Goal: Task Accomplishment & Management: Use online tool/utility

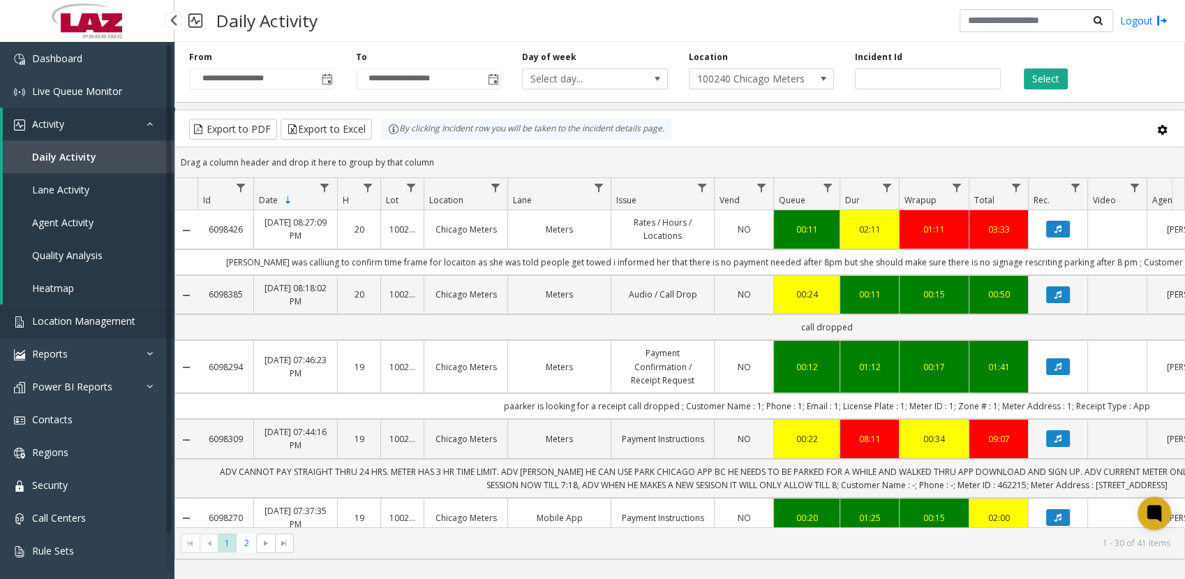
click at [70, 325] on span "Location Management" at bounding box center [83, 320] width 103 height 13
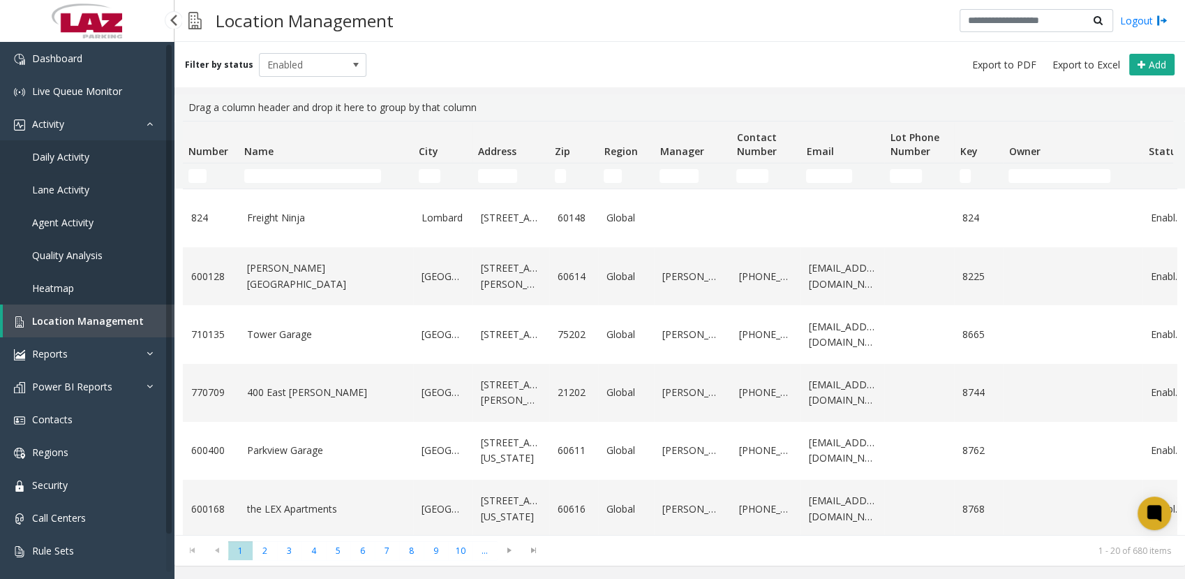
click at [46, 154] on span "Daily Activity" at bounding box center [60, 156] width 57 height 13
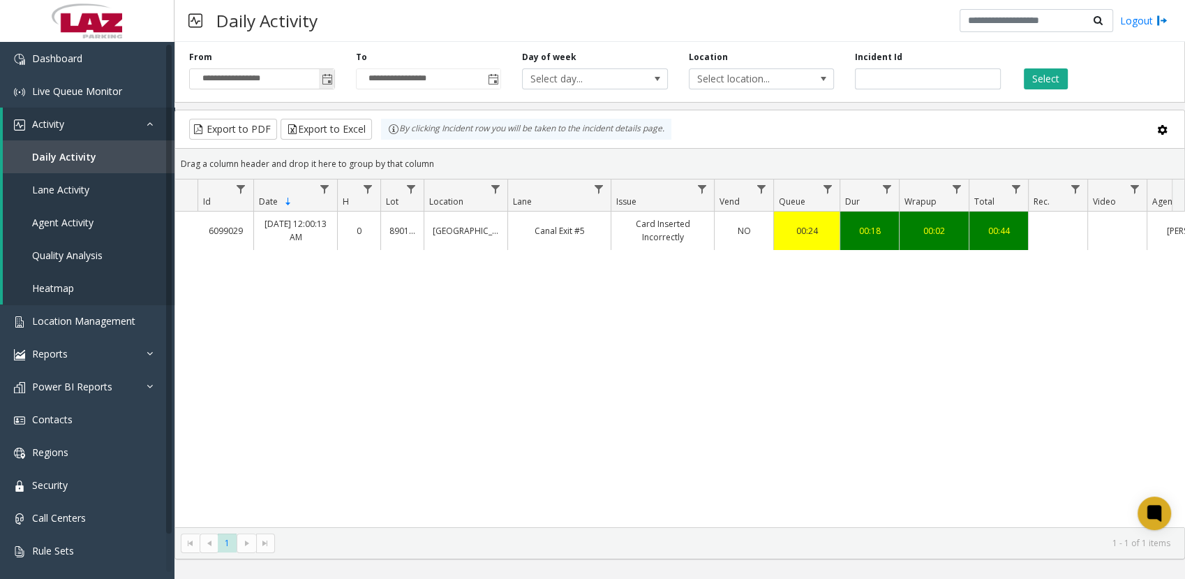
click at [329, 81] on span "Toggle popup" at bounding box center [327, 79] width 11 height 11
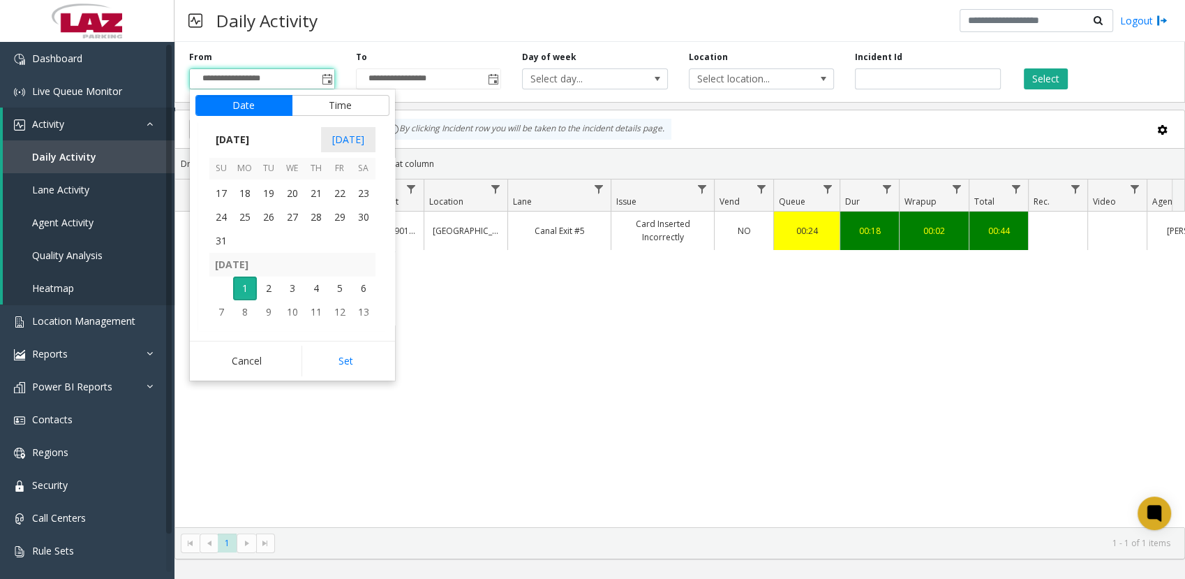
scroll to position [250417, 0]
click at [221, 237] on span "31" at bounding box center [221, 242] width 24 height 24
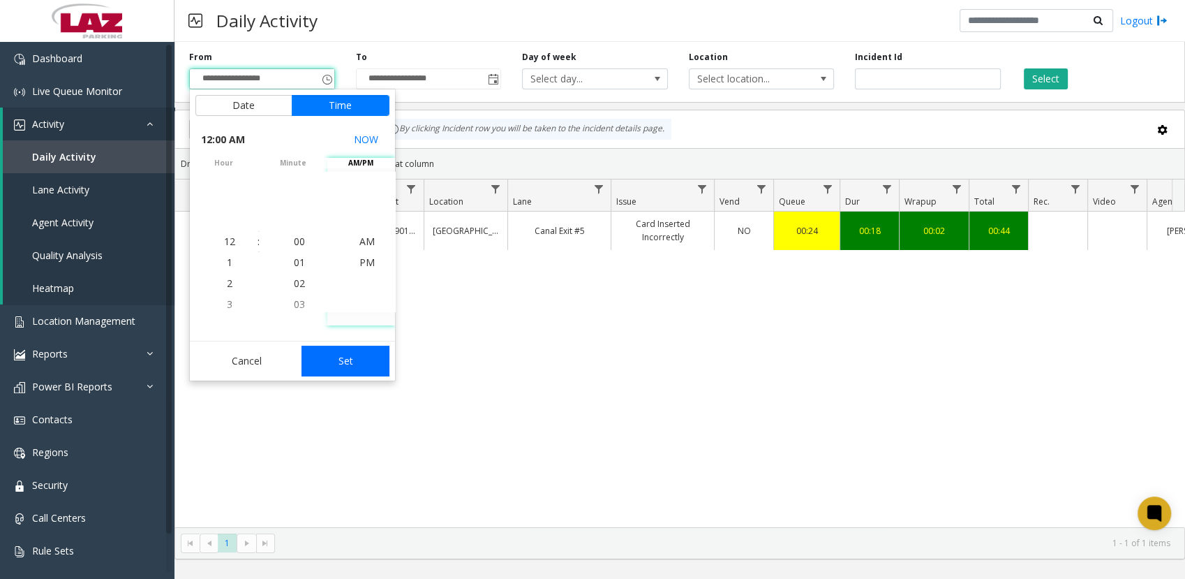
click at [351, 357] on button "Set" at bounding box center [346, 361] width 88 height 31
type input "**********"
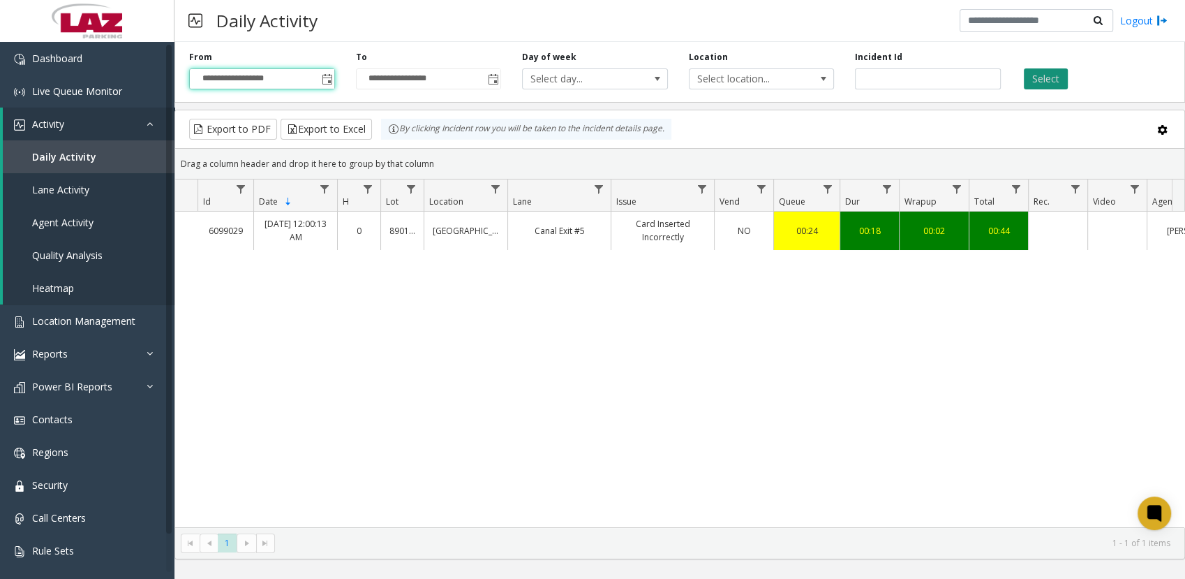
click at [1045, 74] on button "Select" at bounding box center [1046, 78] width 44 height 21
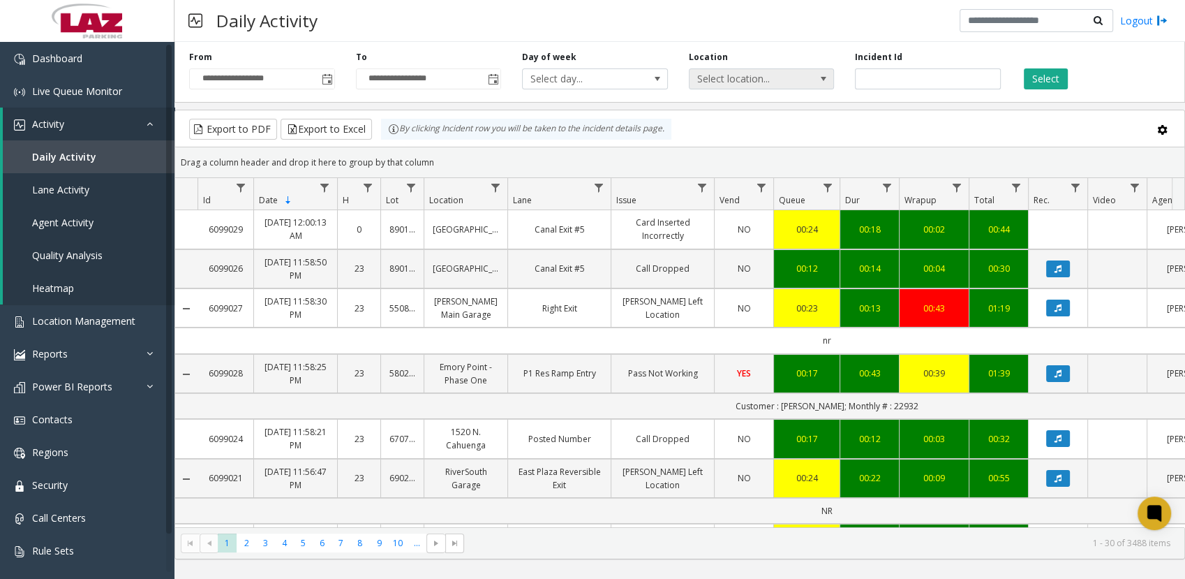
click at [779, 75] on span "Select location..." at bounding box center [747, 79] width 115 height 20
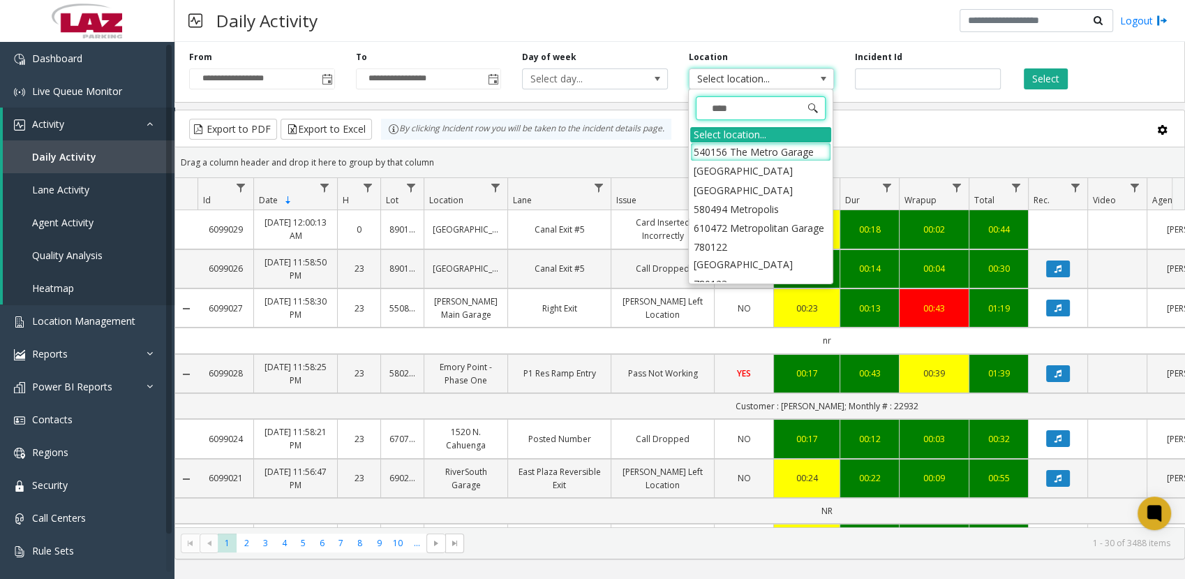
type input "*****"
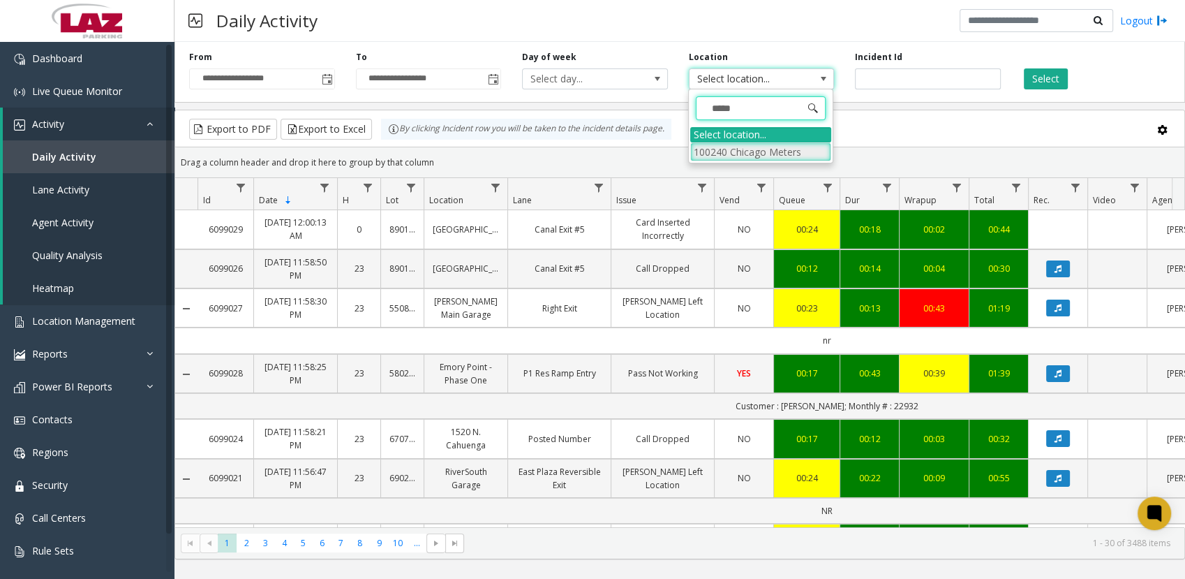
click at [714, 142] on li "100240 Chicago Meters" at bounding box center [760, 151] width 141 height 19
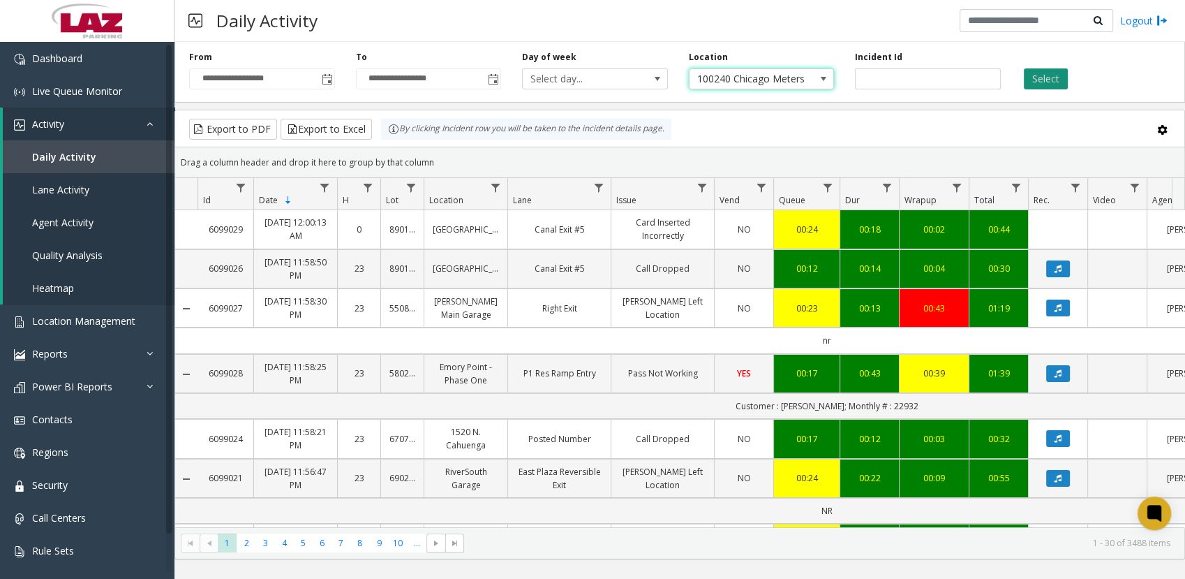
click at [1050, 81] on button "Select" at bounding box center [1046, 78] width 44 height 21
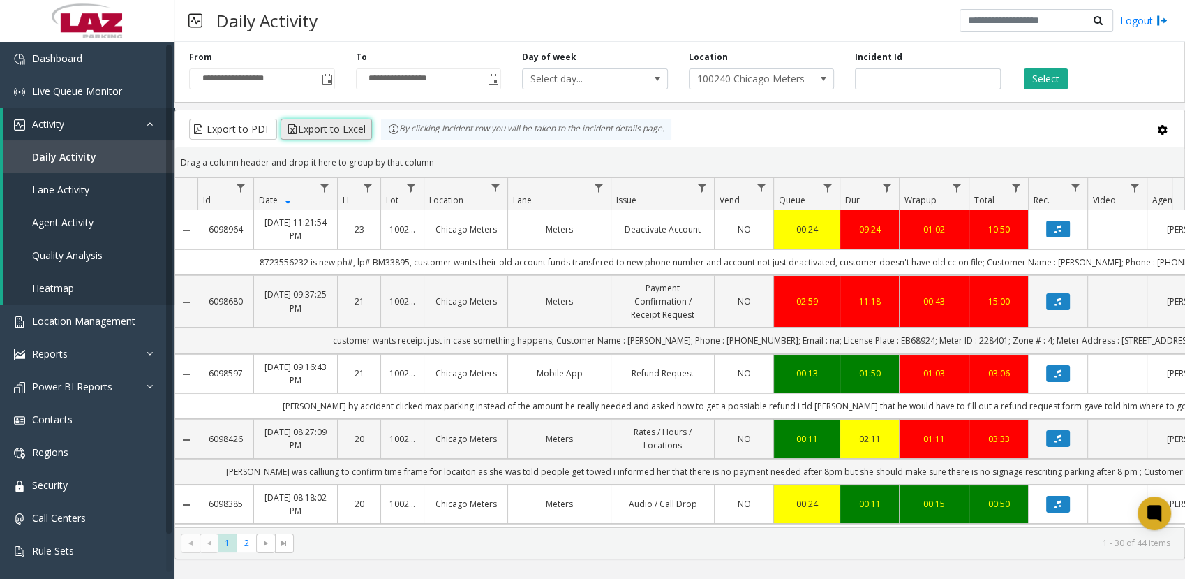
click at [322, 127] on button "Export to Excel" at bounding box center [326, 129] width 91 height 21
